Goal: Find specific page/section

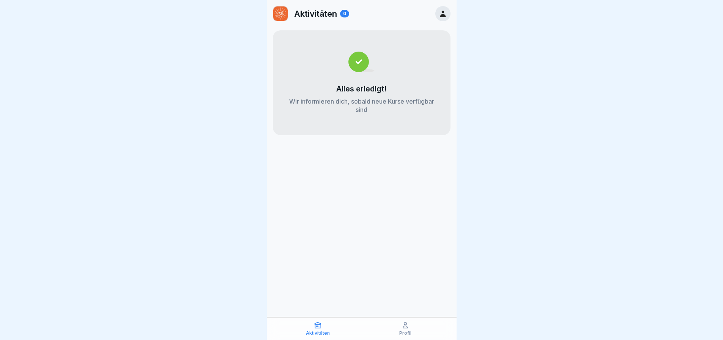
click at [441, 16] on icon at bounding box center [443, 14] width 6 height 6
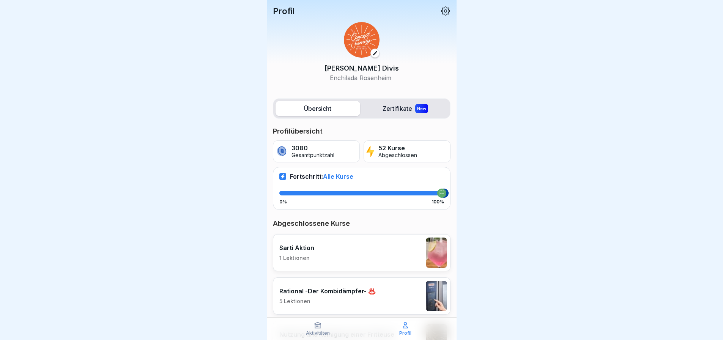
click at [441, 12] on icon at bounding box center [446, 11] width 10 height 10
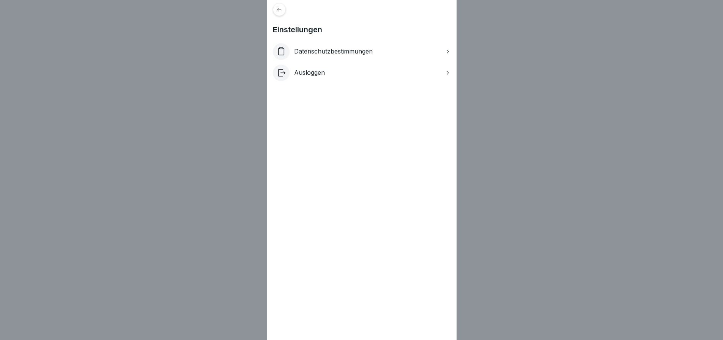
click at [281, 9] on icon at bounding box center [279, 9] width 4 height 3
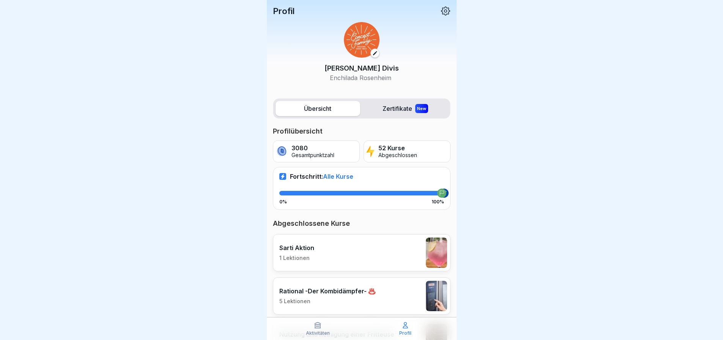
click at [316, 331] on p "Aktivitäten" at bounding box center [318, 333] width 24 height 5
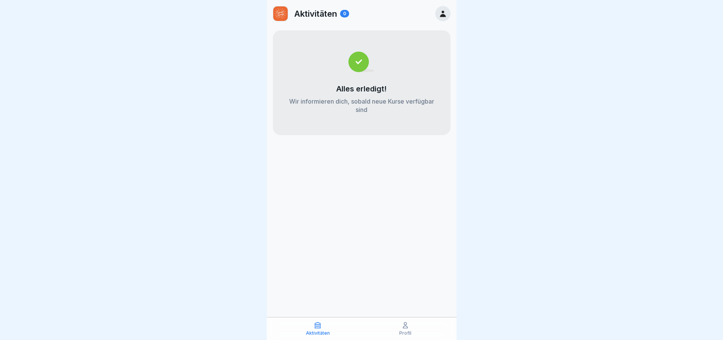
click at [402, 331] on p "Profil" at bounding box center [405, 333] width 12 height 5
